Goal: Use online tool/utility

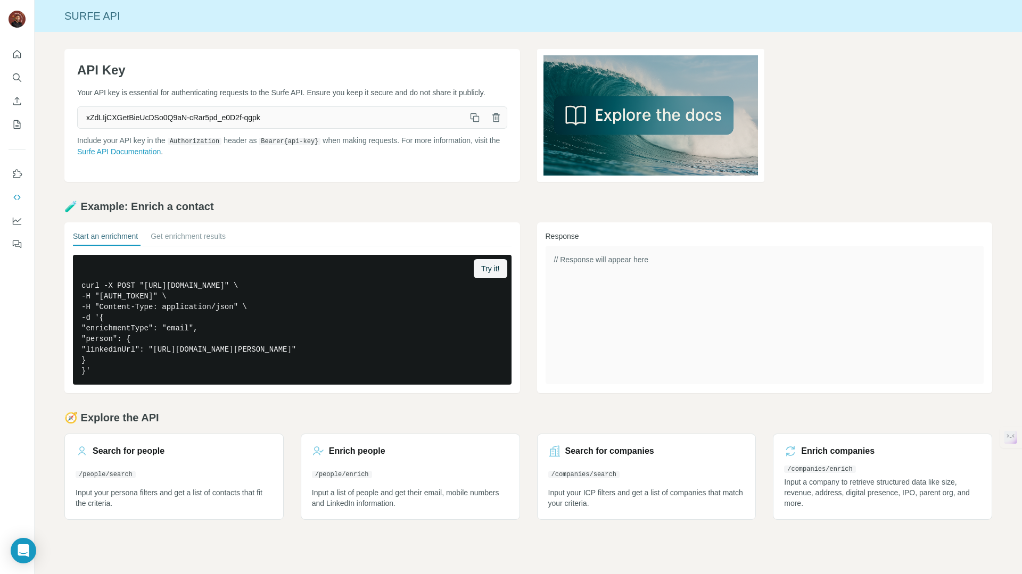
click at [476, 117] on icon "button" at bounding box center [476, 119] width 6 height 6
click at [473, 112] on icon "button" at bounding box center [475, 117] width 11 height 11
click at [474, 118] on icon "button" at bounding box center [475, 117] width 11 height 11
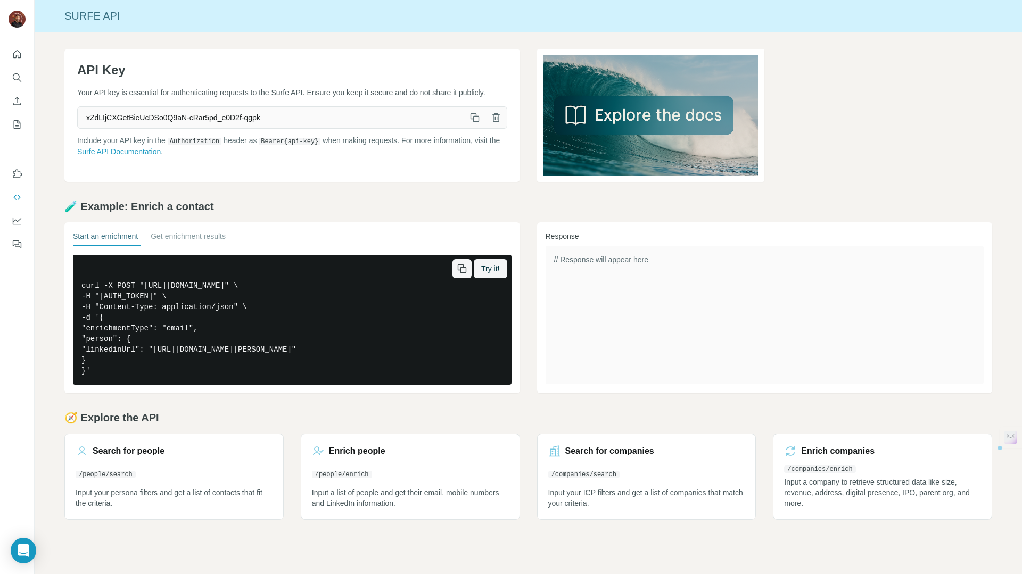
drag, startPoint x: 144, startPoint y: 284, endPoint x: 336, endPoint y: 282, distance: 192.7
click at [336, 282] on pre "curl -X POST "[URL][DOMAIN_NAME]" \ -H "[AUTH_TOKEN]" \ -H "Content-Type: appli…" at bounding box center [292, 320] width 439 height 130
copy pre "[URL][DOMAIN_NAME]"
